Goal: Entertainment & Leisure: Consume media (video, audio)

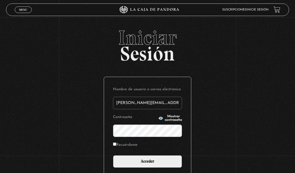
type input "[PERSON_NAME][EMAIL_ADDRESS][DOMAIN_NAME]"
click at [148, 164] on input "Acceder" at bounding box center [147, 161] width 69 height 13
click at [140, 165] on input "Acceder" at bounding box center [147, 161] width 69 height 13
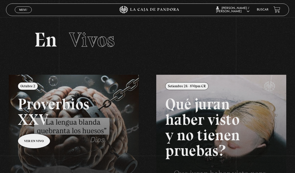
click at [21, 11] on span "Menu" at bounding box center [23, 9] width 8 height 3
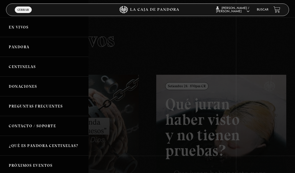
click at [20, 48] on link "Pandora" at bounding box center [44, 47] width 89 height 20
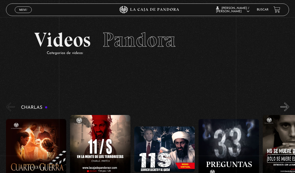
click at [34, 137] on figure at bounding box center [36, 149] width 61 height 61
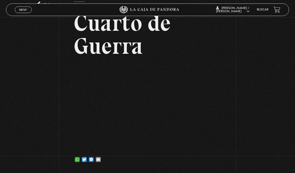
scroll to position [31, 0]
